Goal: Information Seeking & Learning: Learn about a topic

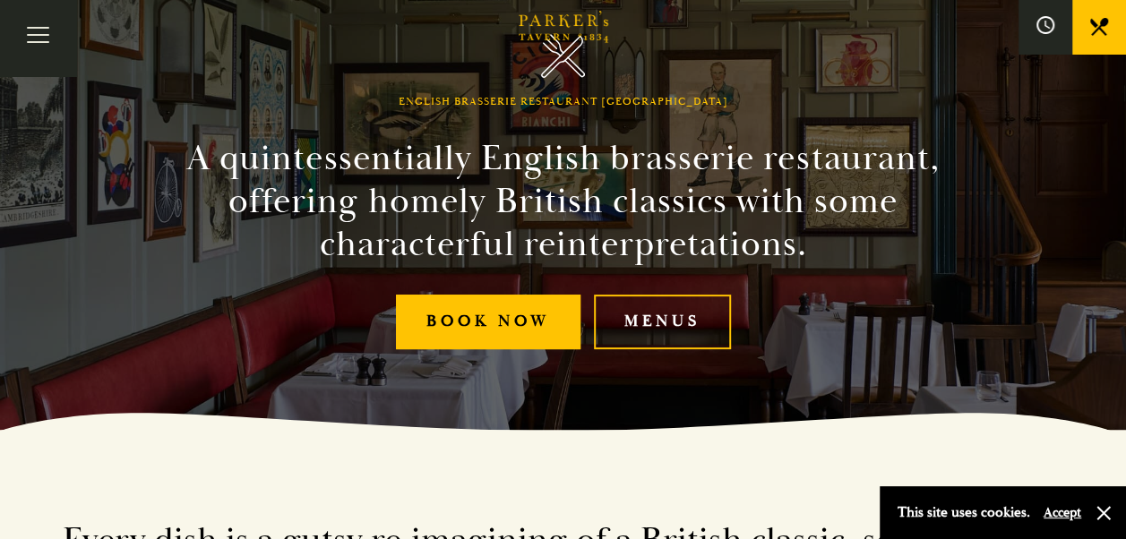
scroll to position [14, 0]
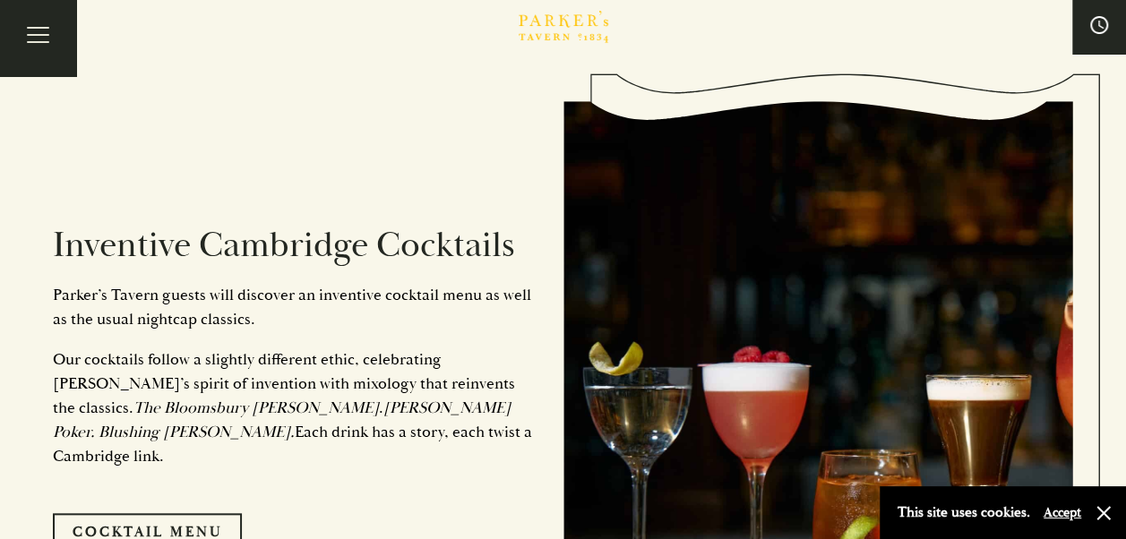
click at [551, 22] on icon "Brasserie Restaurant Cambridge | Parker's Tavern Cambridge" at bounding box center [549, 21] width 11 height 12
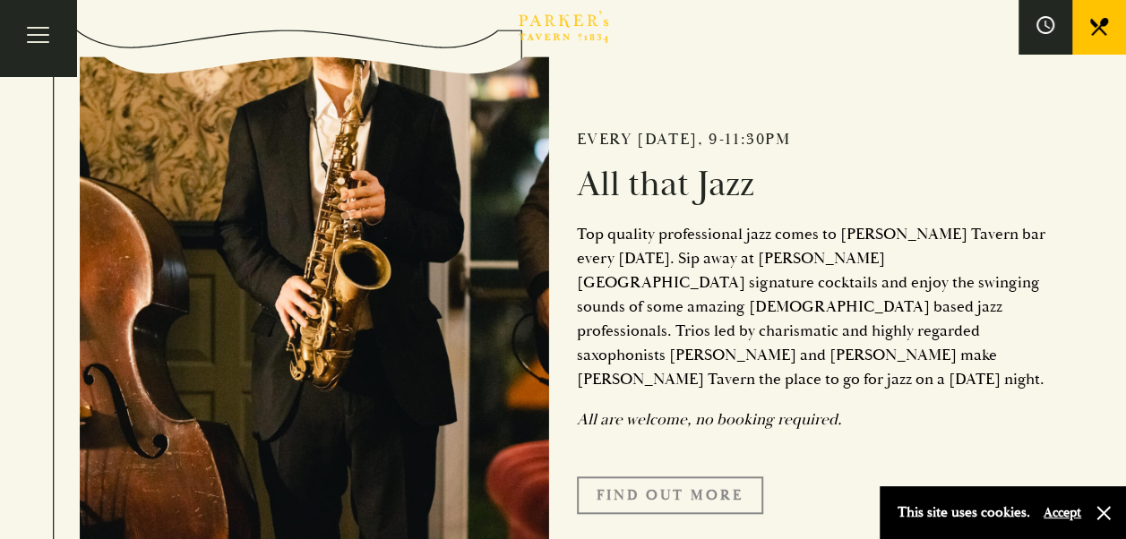
click at [660, 476] on link "Find Out More" at bounding box center [670, 495] width 186 height 38
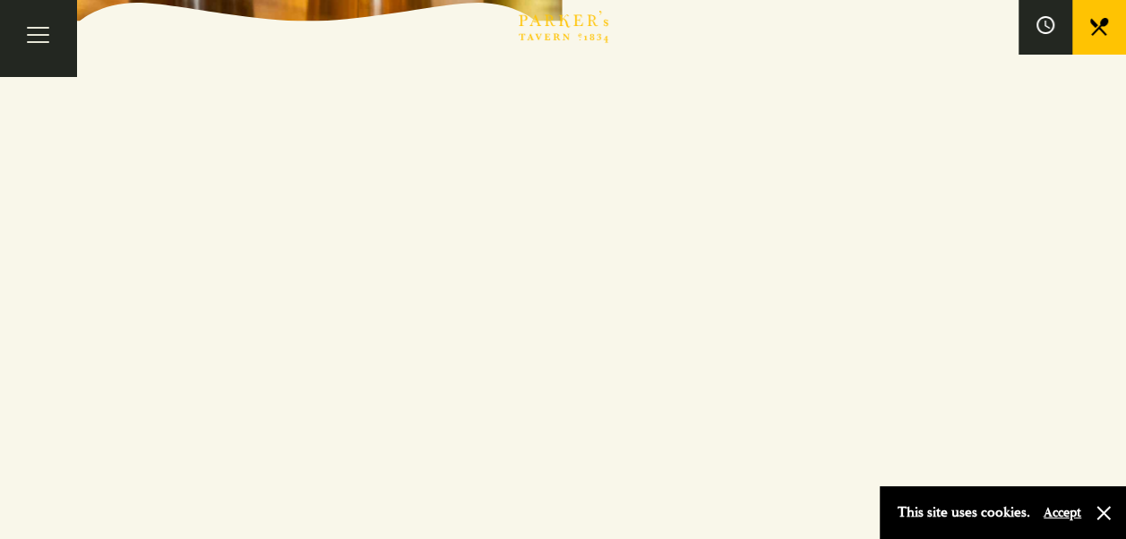
scroll to position [1898, 0]
